Goal: Find specific page/section: Find specific page/section

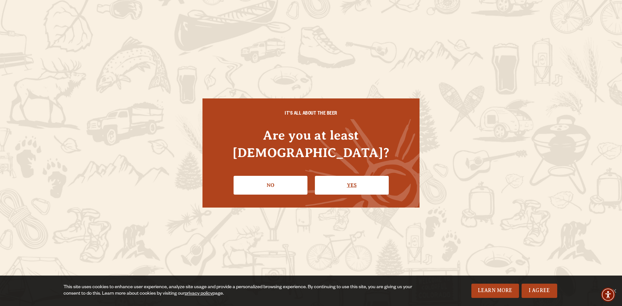
click at [347, 176] on link "Yes" at bounding box center [352, 185] width 74 height 19
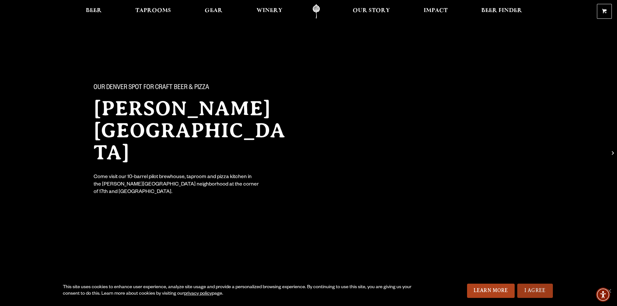
click at [540, 292] on link "I Agree" at bounding box center [535, 291] width 36 height 14
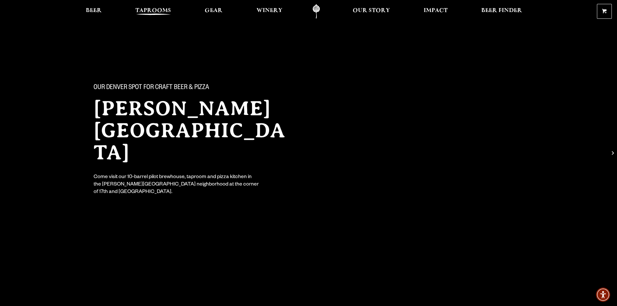
click at [158, 13] on span "Taprooms" at bounding box center [153, 10] width 36 height 5
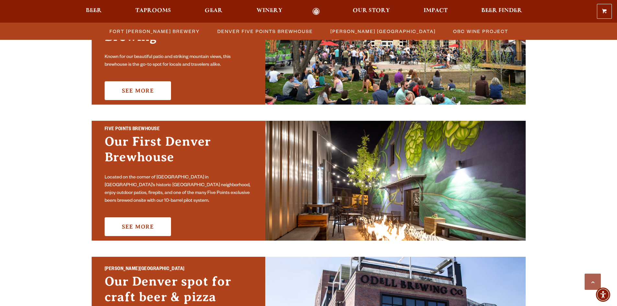
scroll to position [389, 0]
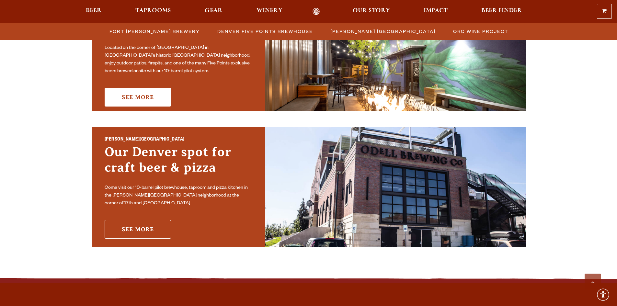
click at [149, 227] on link "See More" at bounding box center [138, 229] width 66 height 19
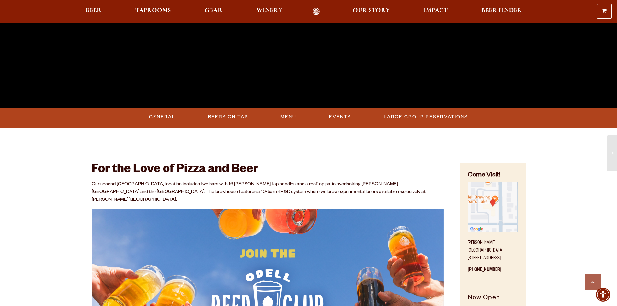
scroll to position [227, 0]
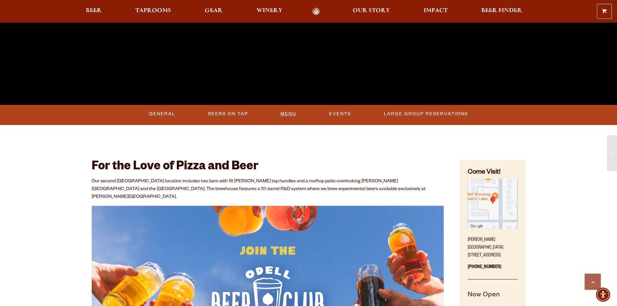
click at [288, 109] on link "Menu" at bounding box center [288, 114] width 21 height 15
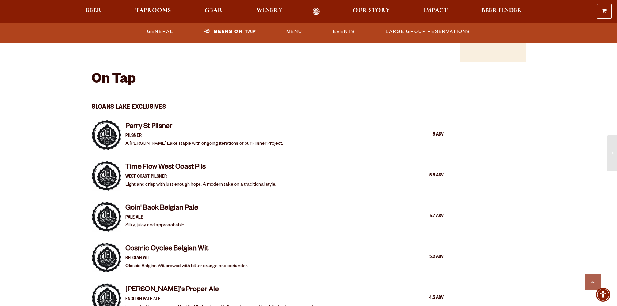
scroll to position [680, 0]
